Goal: Find specific page/section: Find specific page/section

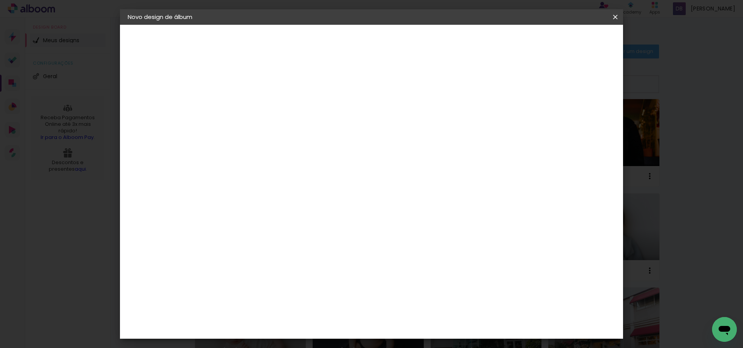
click at [617, 18] on iron-icon at bounding box center [615, 17] width 9 height 8
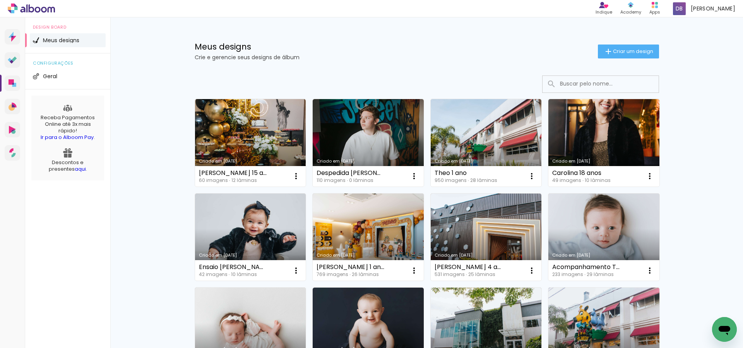
click at [597, 82] on input at bounding box center [611, 84] width 110 height 16
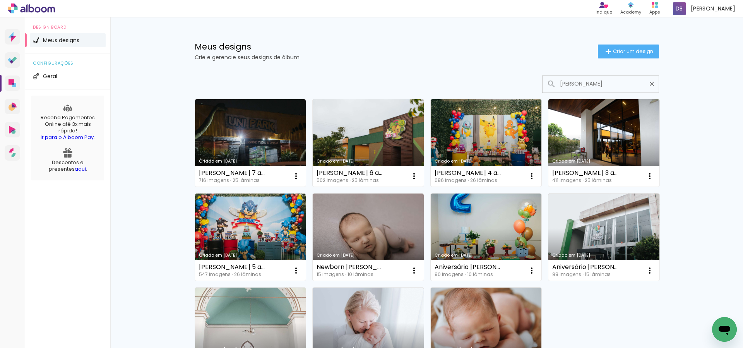
click at [608, 84] on input "enrico" at bounding box center [604, 84] width 97 height 16
type input "enrico"
type paper-input "enrico"
click at [485, 220] on link "Criado em 18/03/21" at bounding box center [486, 236] width 111 height 87
